Goal: Task Accomplishment & Management: Use online tool/utility

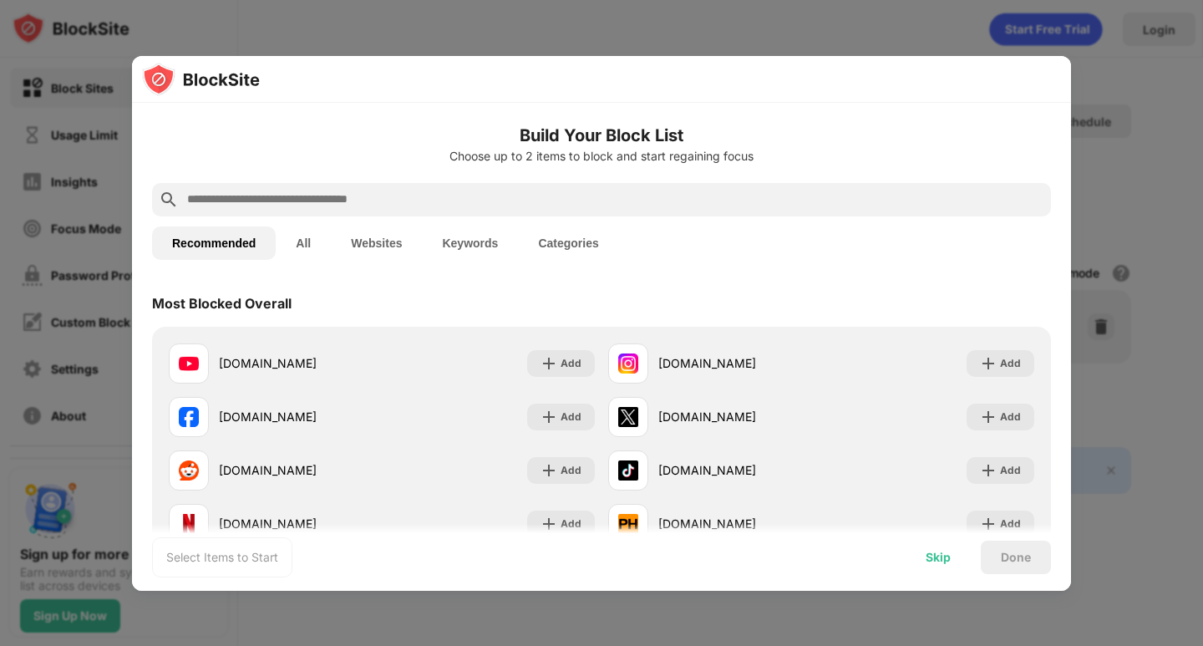
click at [939, 557] on div "Skip" at bounding box center [937, 556] width 25 height 13
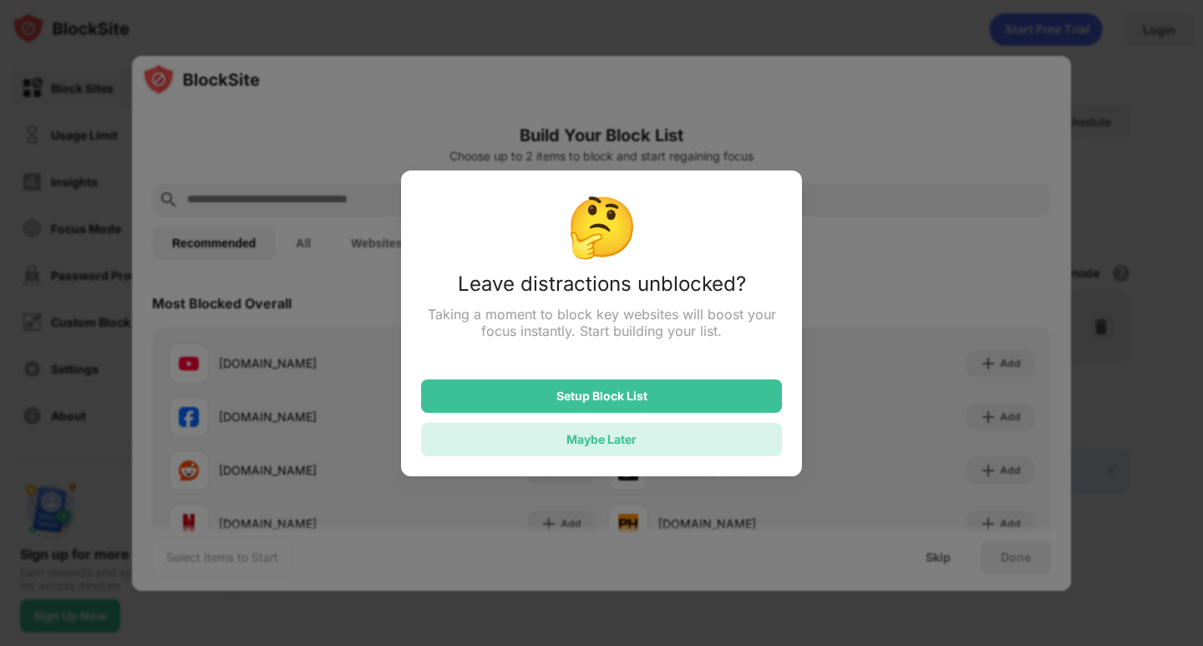
click at [610, 442] on div "Maybe Later" at bounding box center [601, 439] width 70 height 14
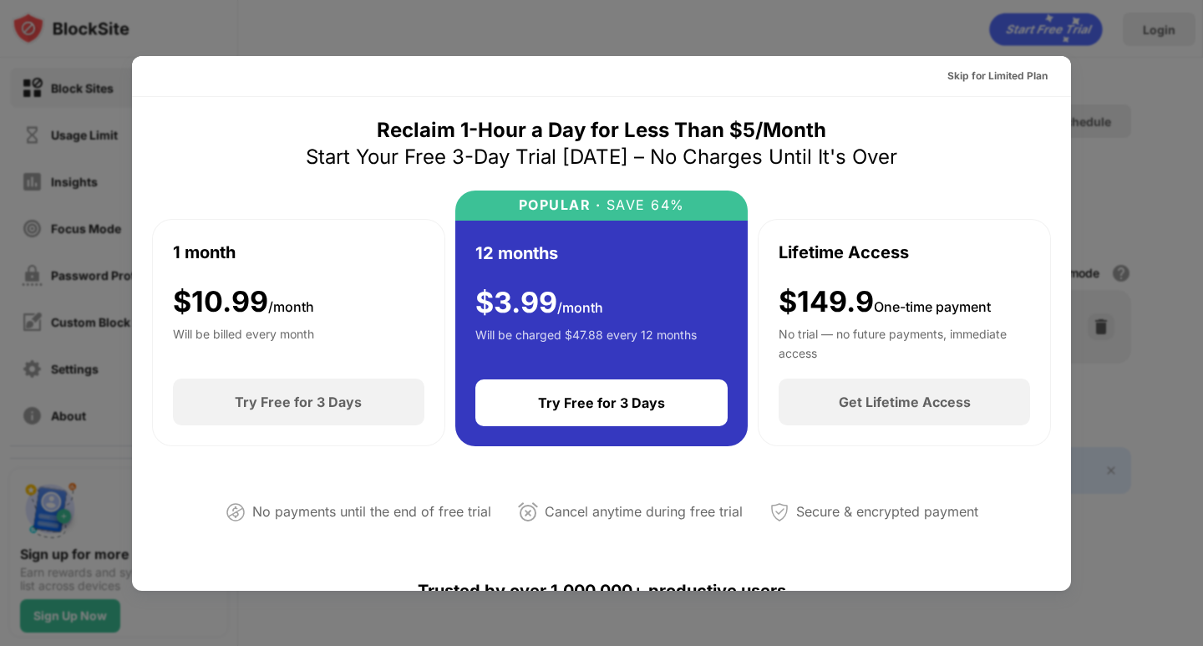
click at [1161, 156] on div at bounding box center [601, 323] width 1203 height 646
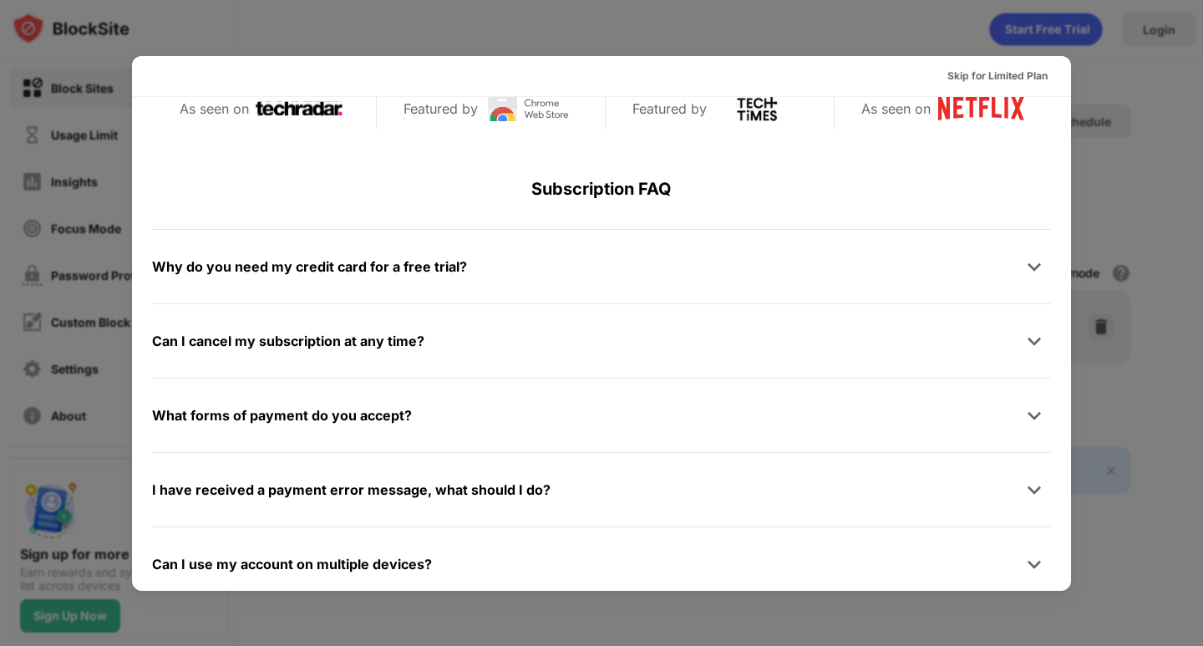
scroll to position [781, 0]
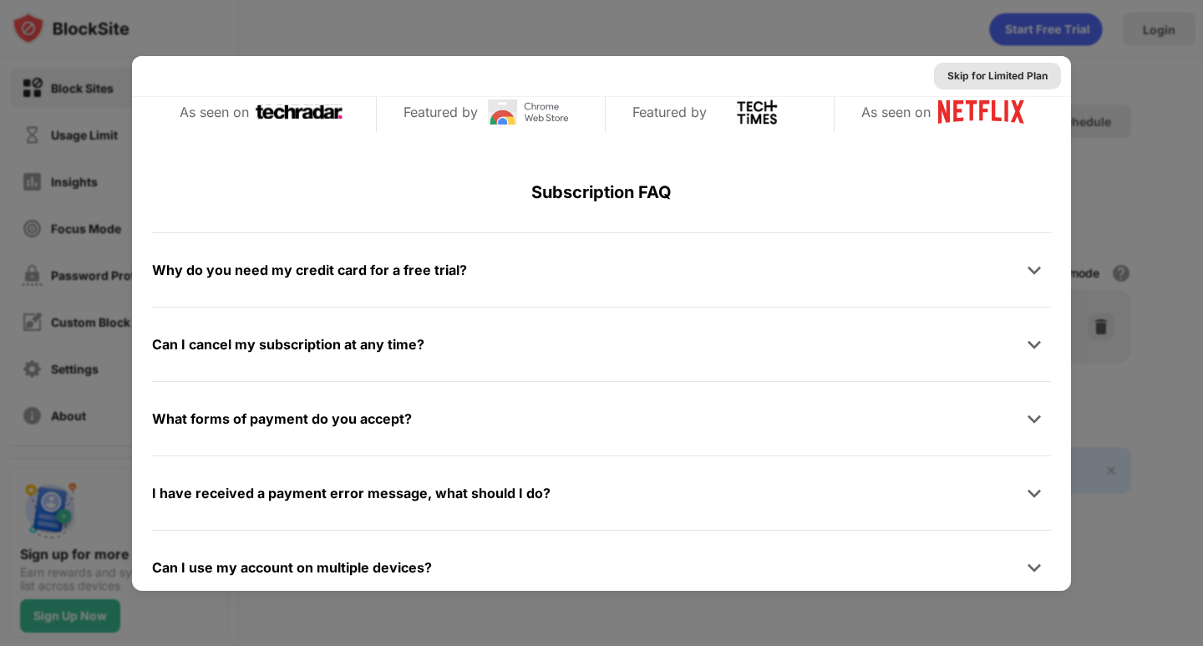
click at [982, 71] on div "Skip for Limited Plan" at bounding box center [997, 76] width 100 height 17
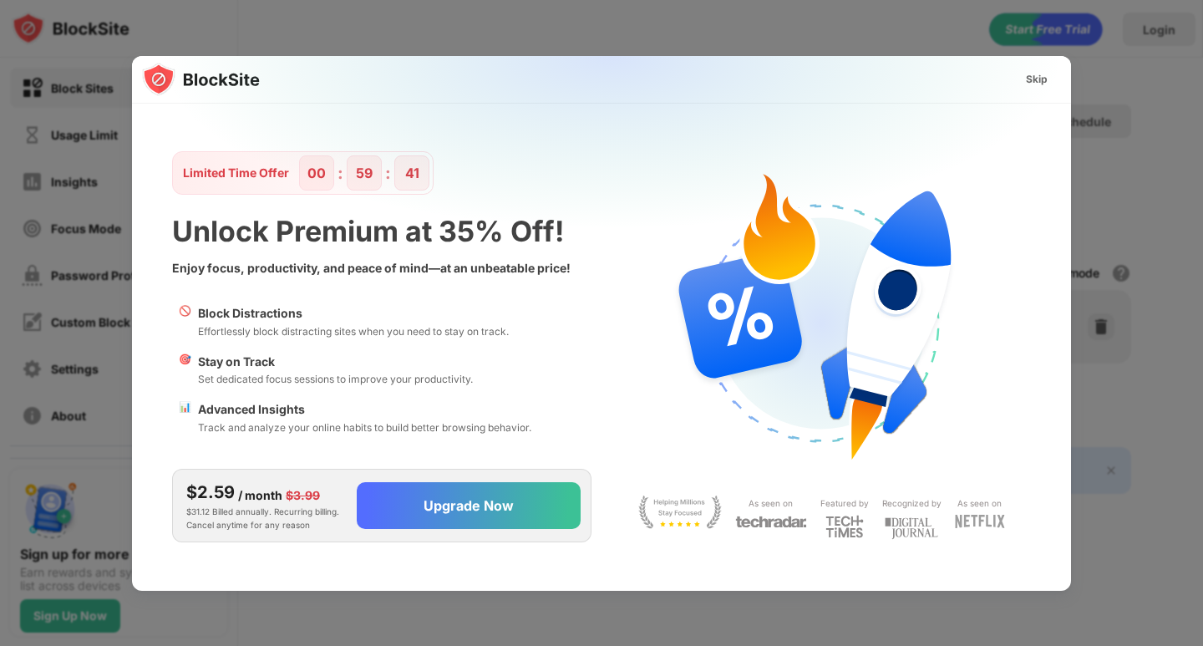
scroll to position [0, 0]
click at [1041, 73] on div "Skip" at bounding box center [1037, 79] width 22 height 17
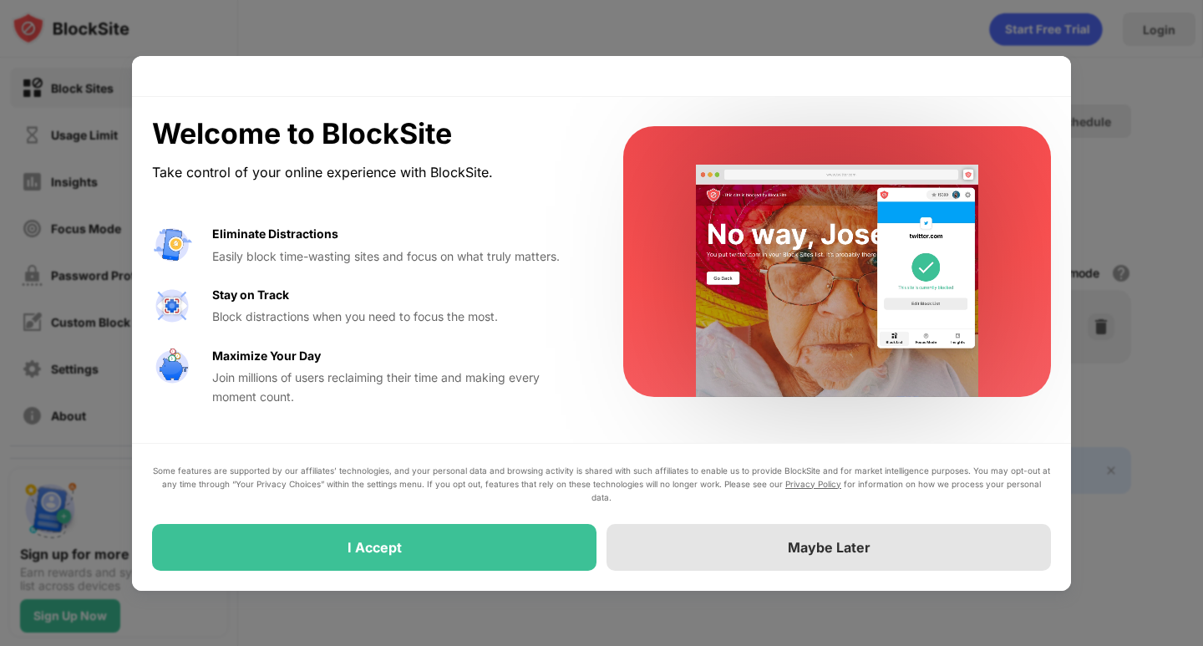
click at [811, 548] on div "Maybe Later" at bounding box center [829, 547] width 83 height 17
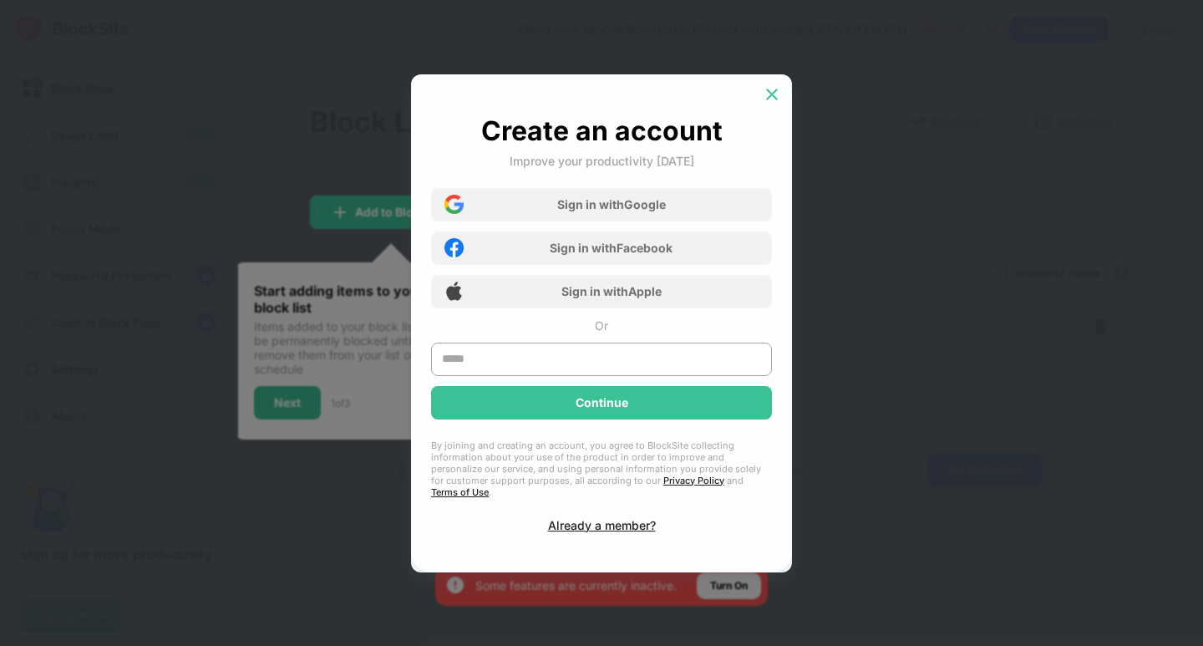
click at [777, 95] on img at bounding box center [771, 94] width 17 height 17
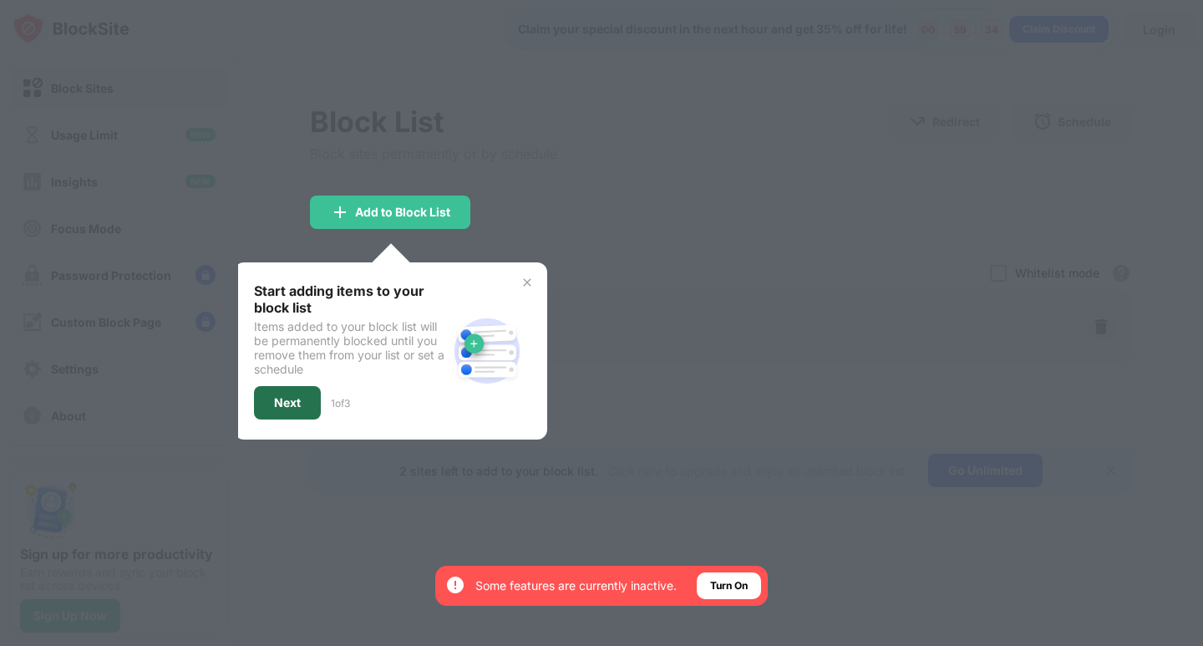
click at [281, 408] on div "Next" at bounding box center [287, 402] width 27 height 13
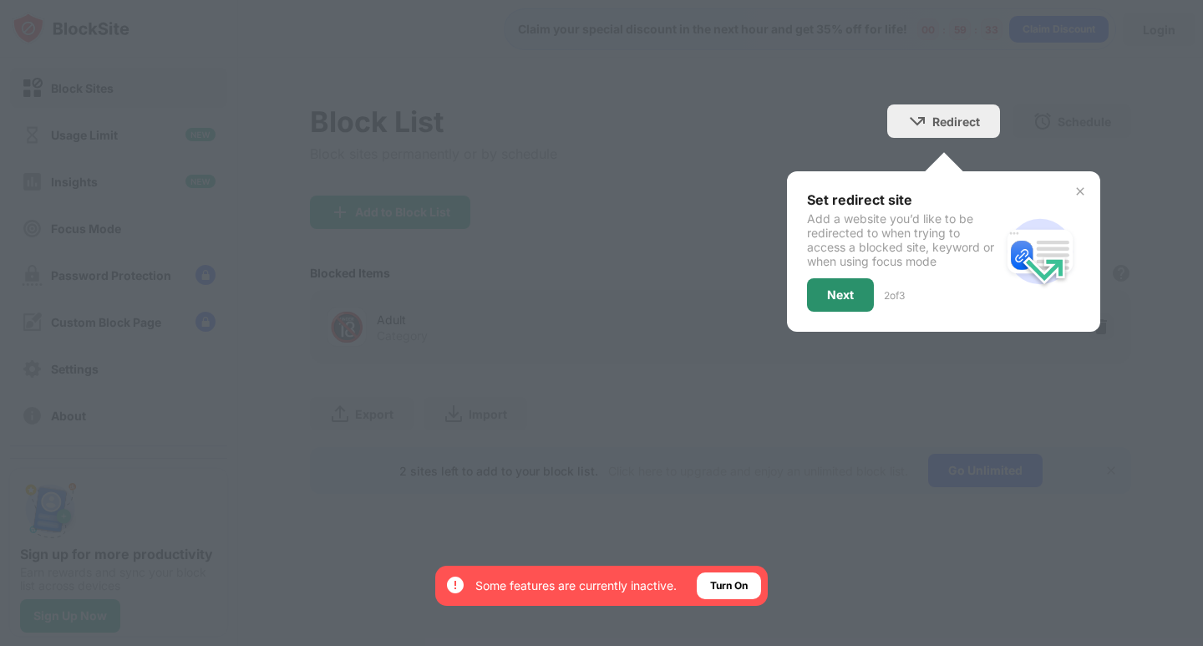
click at [838, 294] on div "Next" at bounding box center [840, 294] width 27 height 13
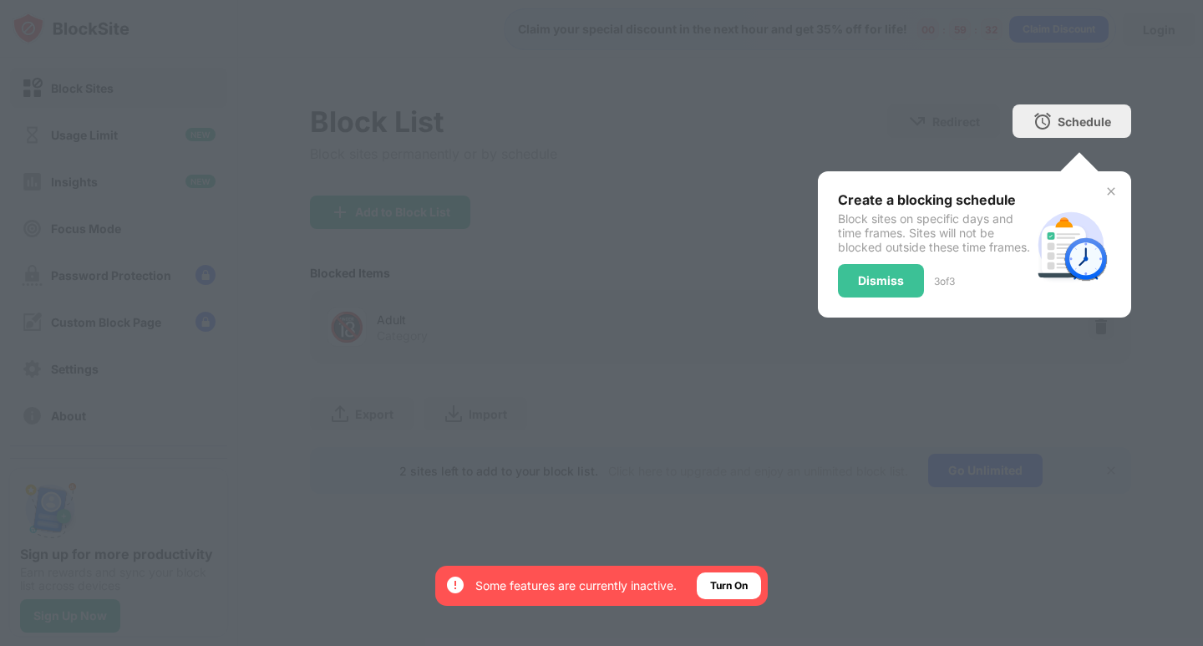
drag, startPoint x: 874, startPoint y: 280, endPoint x: 876, endPoint y: 290, distance: 10.3
click at [874, 280] on div "Dismiss" at bounding box center [881, 280] width 86 height 33
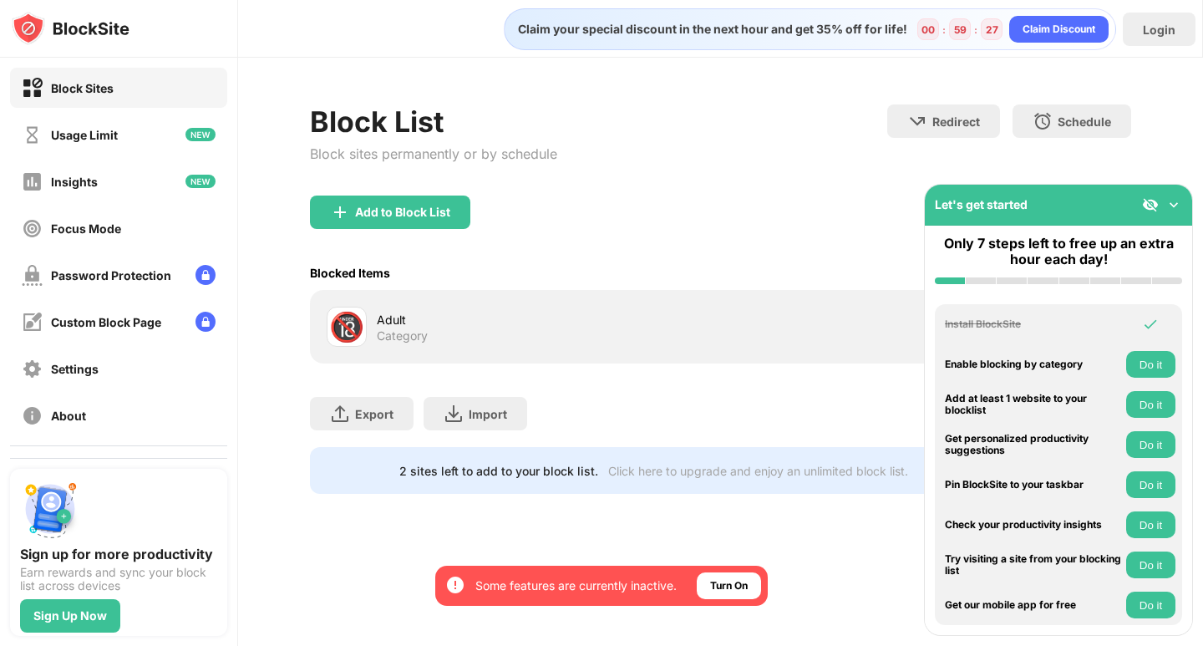
click at [1175, 203] on img at bounding box center [1173, 204] width 17 height 17
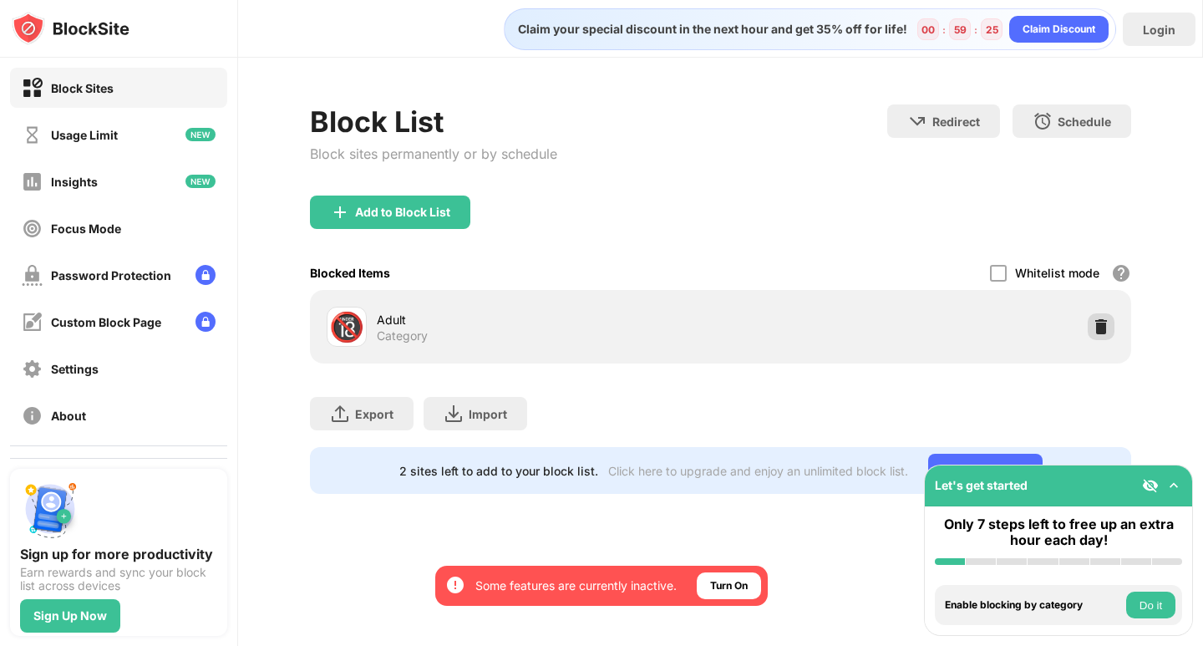
click at [1099, 324] on img at bounding box center [1100, 326] width 17 height 17
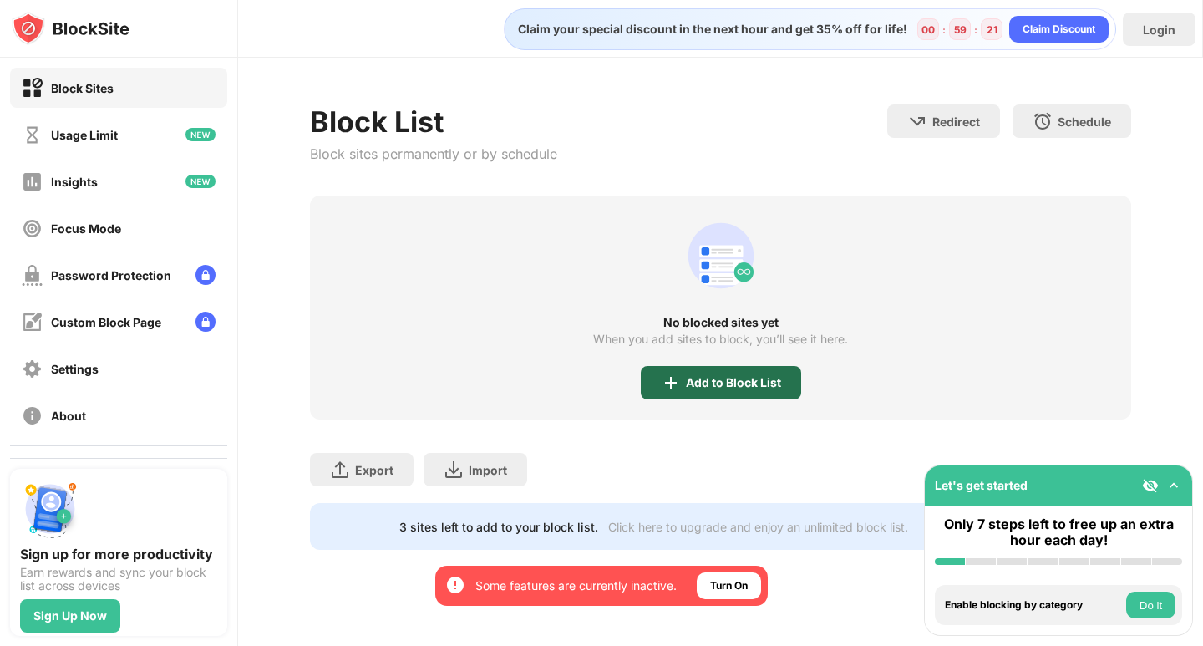
click at [747, 377] on div "Add to Block List" at bounding box center [733, 382] width 95 height 13
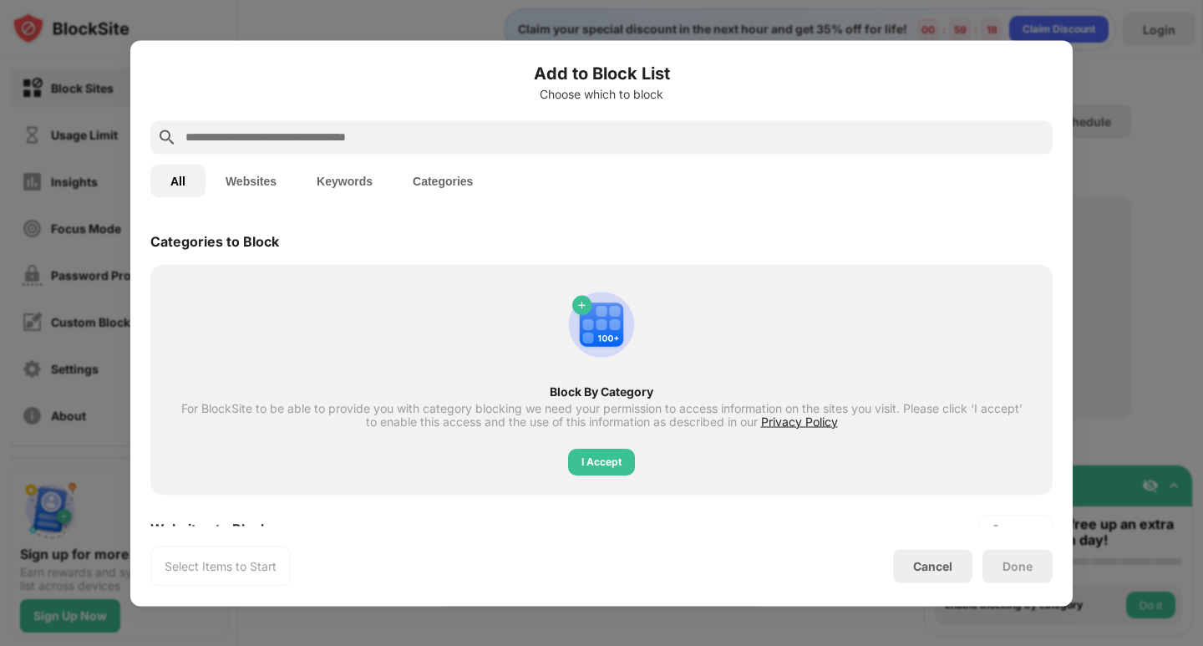
drag, startPoint x: 230, startPoint y: 171, endPoint x: 236, endPoint y: 183, distance: 13.5
click at [230, 170] on button "Websites" at bounding box center [250, 180] width 91 height 33
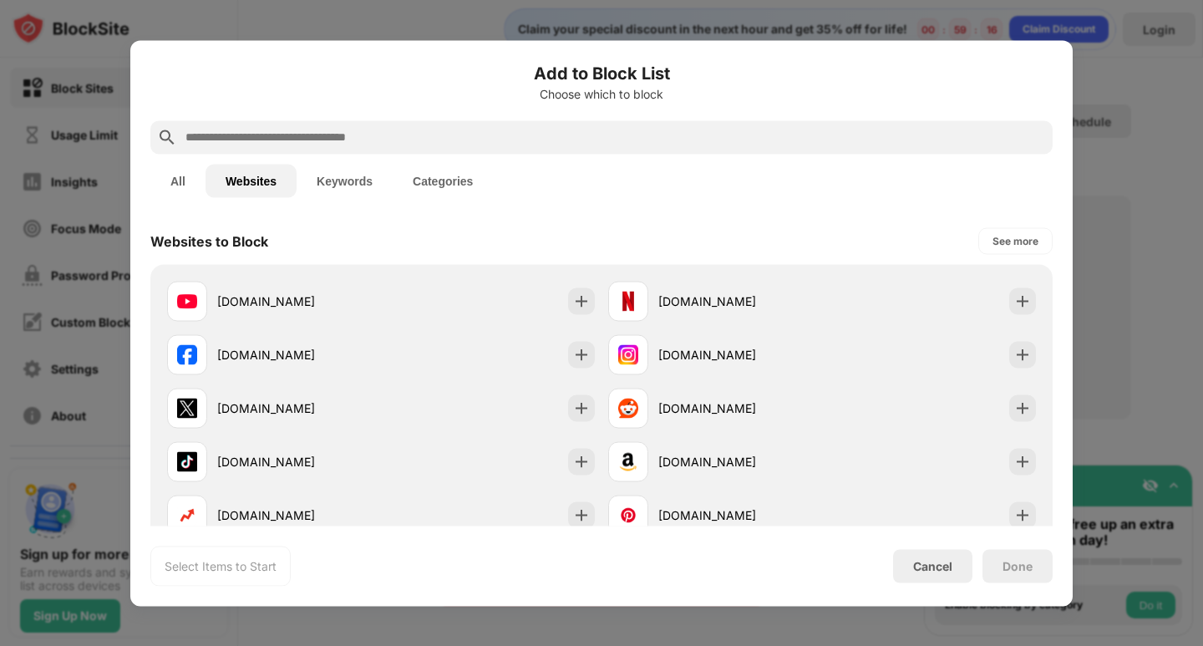
click at [185, 190] on button "All" at bounding box center [177, 180] width 55 height 33
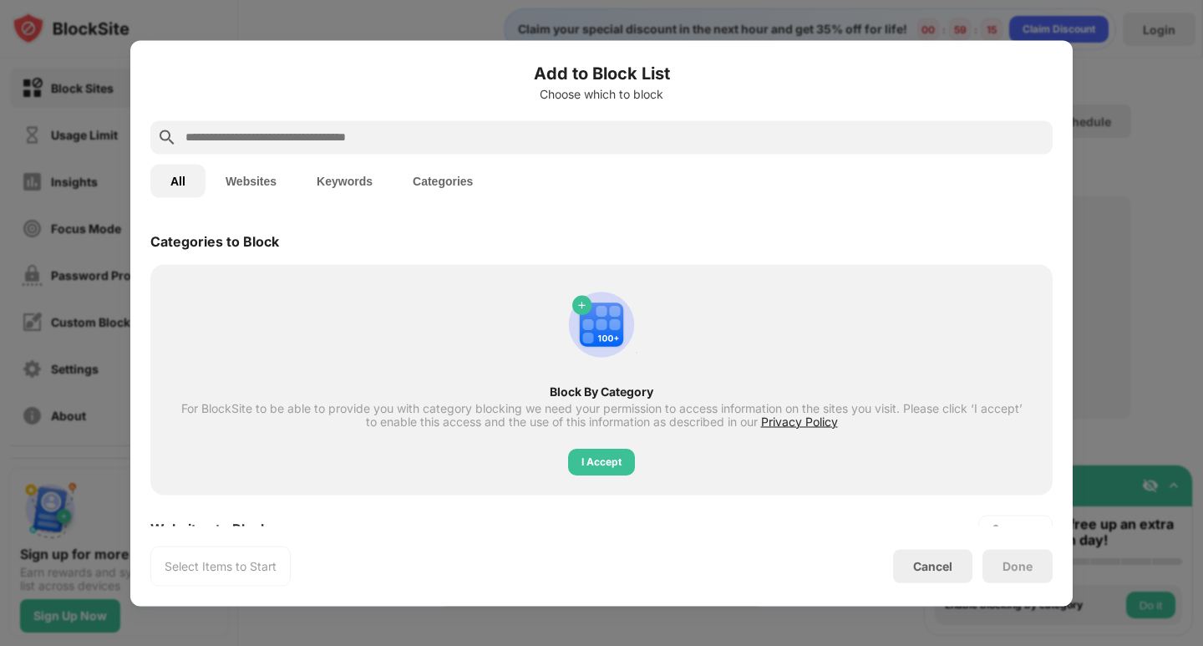
click at [305, 138] on input "text" at bounding box center [615, 137] width 862 height 20
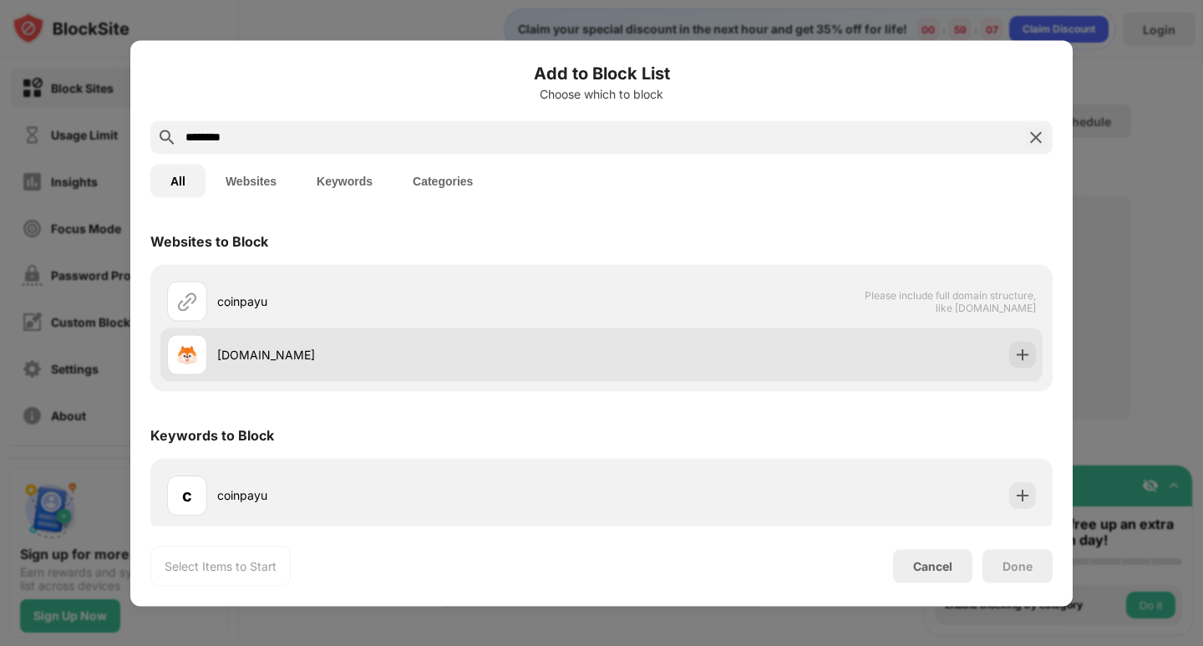
type input "********"
click at [271, 362] on div "[DOMAIN_NAME]" at bounding box center [409, 355] width 384 height 18
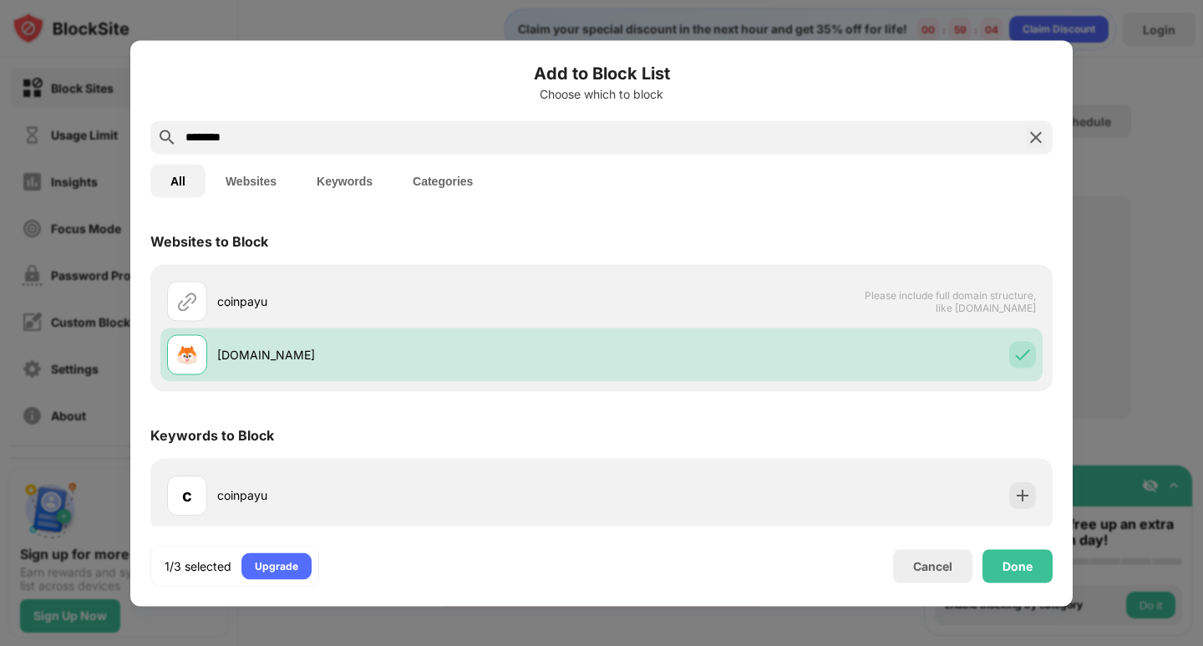
click at [1019, 563] on div "Done" at bounding box center [1017, 565] width 30 height 13
